Goal: Information Seeking & Learning: Learn about a topic

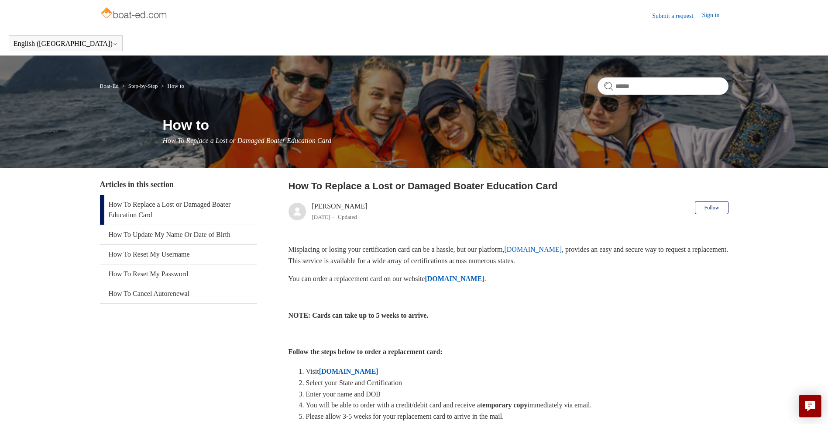
scroll to position [44, 0]
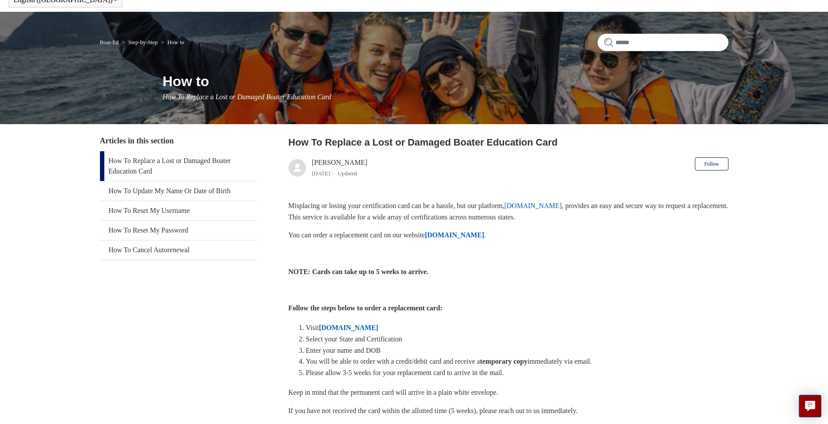
click at [483, 236] on strong "ILostMyCard.com" at bounding box center [454, 234] width 59 height 7
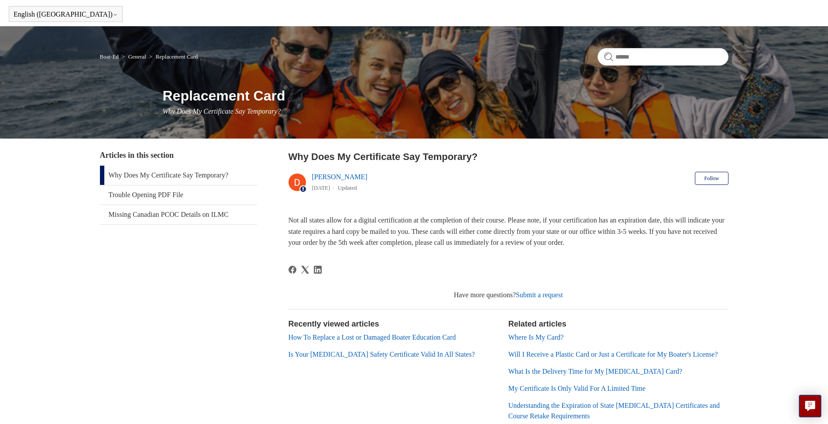
scroll to position [44, 0]
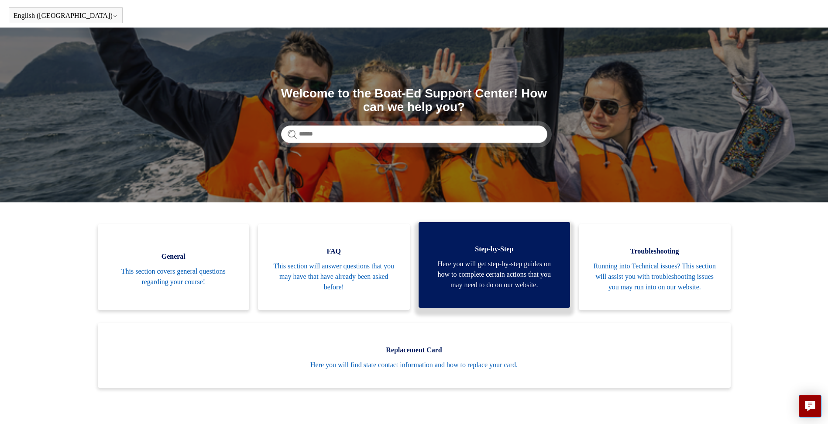
scroll to position [44, 0]
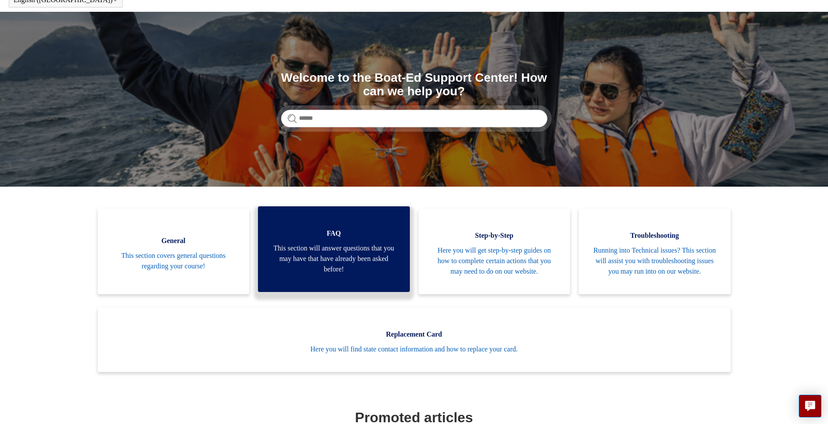
click at [372, 267] on span "This section will answer questions that you may have that have already been ask…" at bounding box center [334, 258] width 126 height 31
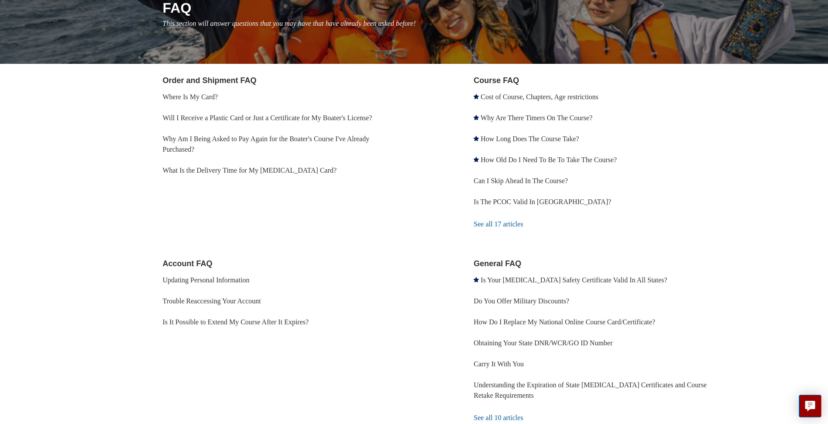
scroll to position [131, 0]
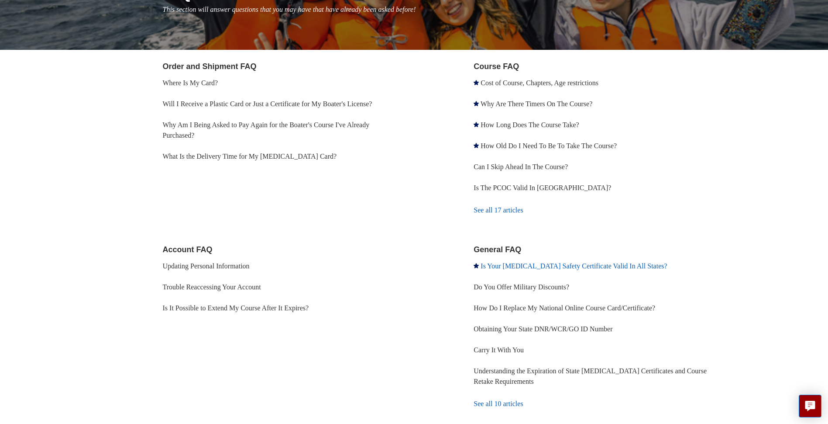
click at [601, 265] on link "Is Your [MEDICAL_DATA] Safety Certificate Valid In All States?" at bounding box center [574, 265] width 186 height 7
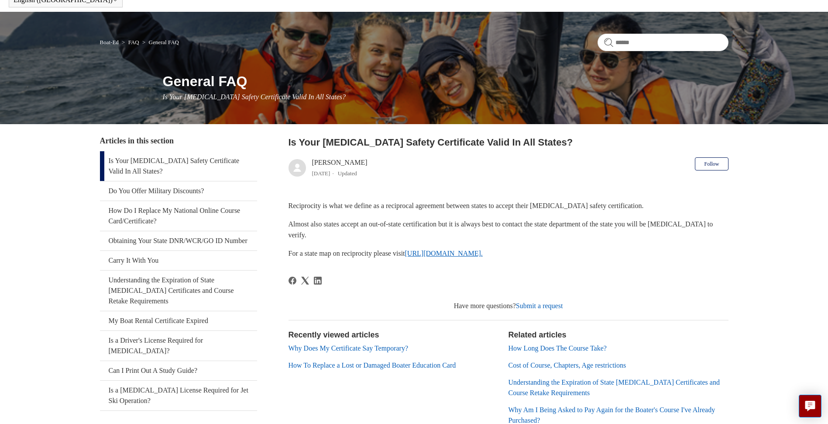
scroll to position [87, 0]
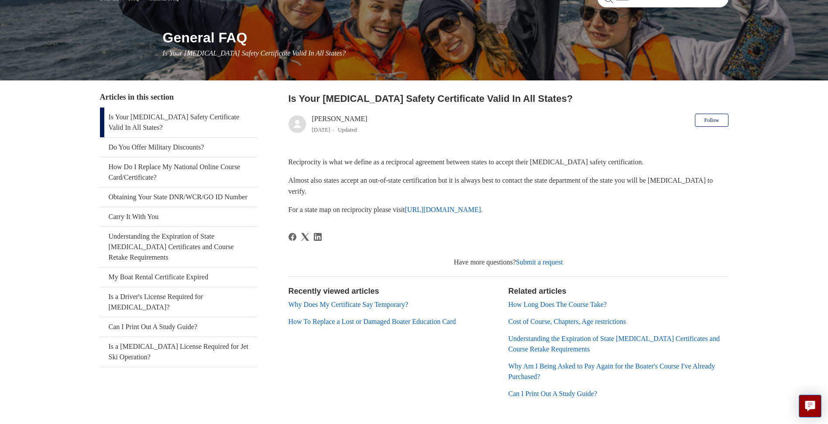
click at [483, 206] on link "[URL][DOMAIN_NAME]." at bounding box center [444, 209] width 78 height 7
